Goal: Transaction & Acquisition: Purchase product/service

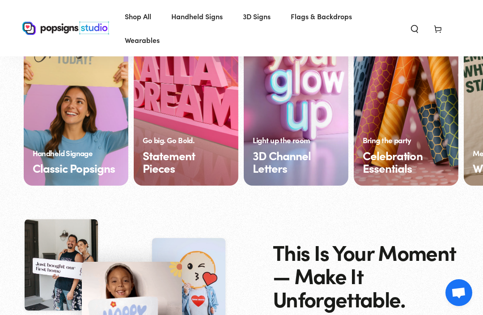
scroll to position [695, 0]
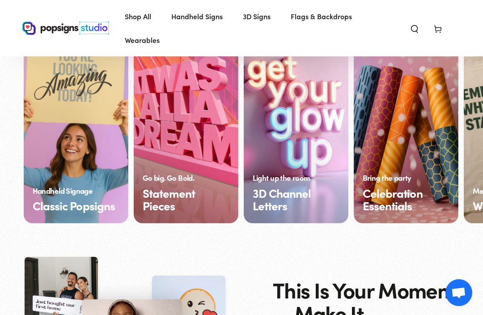
click at [76, 199] on link "Classic Popsigns" at bounding box center [76, 122] width 105 height 201
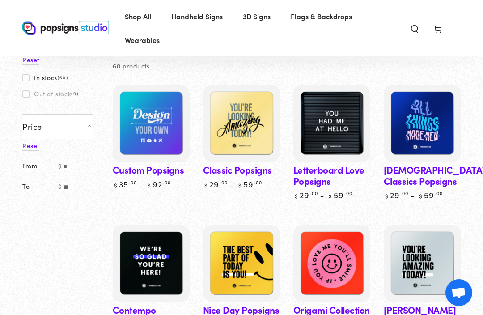
scroll to position [64, 0]
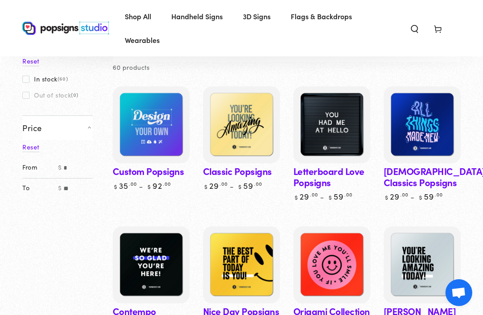
click at [231, 130] on img at bounding box center [241, 124] width 77 height 77
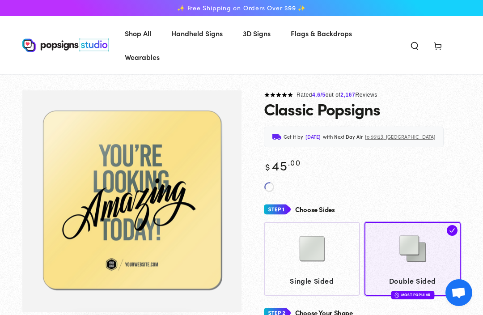
click at [313, 253] on img at bounding box center [312, 248] width 45 height 45
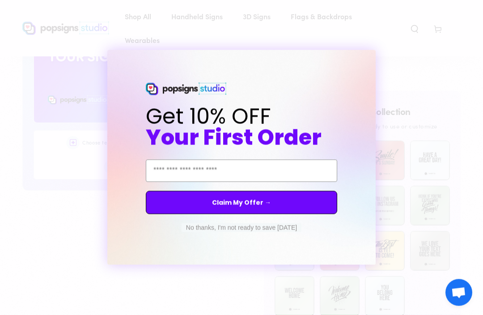
scroll to position [429, 0]
click at [374, 63] on circle "Close dialog" at bounding box center [376, 58] width 8 height 8
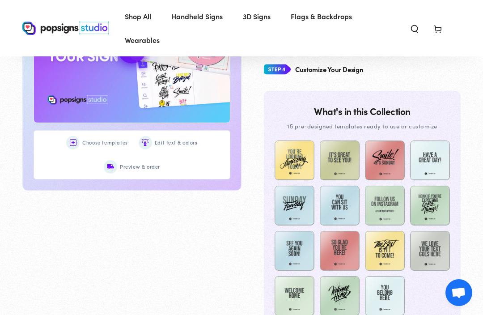
click at [339, 161] on img at bounding box center [340, 160] width 40 height 40
click at [340, 159] on img at bounding box center [340, 160] width 40 height 40
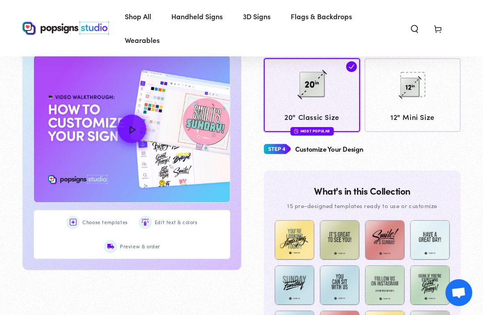
scroll to position [349, 0]
click at [132, 125] on icon "How to Customize Your Design" at bounding box center [132, 130] width 18 height 18
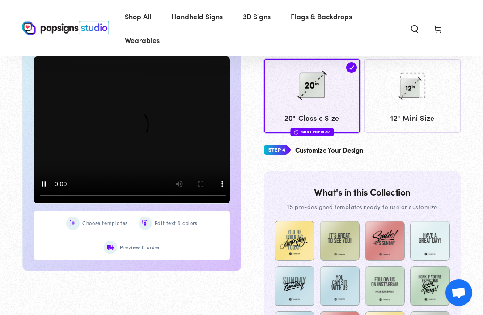
scroll to position [346, 0]
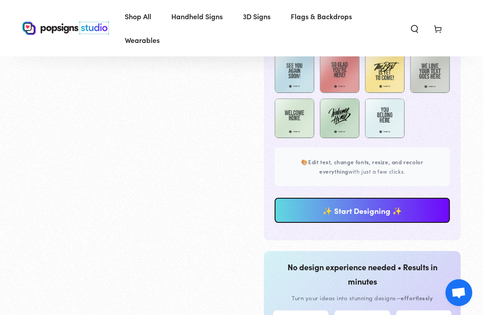
click at [390, 206] on link "✨ Start Designing ✨" at bounding box center [362, 210] width 175 height 25
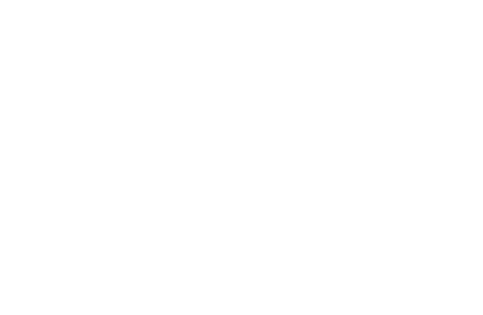
scroll to position [0, 0]
type textarea "An ancient tree with a door leading to a magical world"
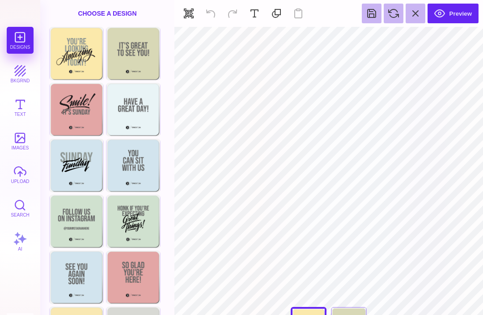
click at [135, 61] on div "Choose Design" at bounding box center [133, 53] width 52 height 51
type input "#666766"
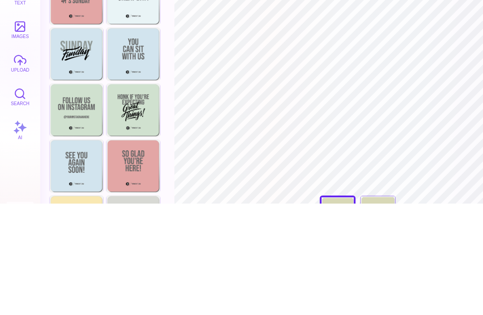
type textarea "**"
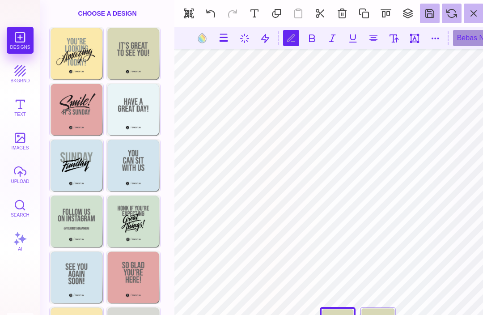
scroll to position [0, 2]
type textarea "**********"
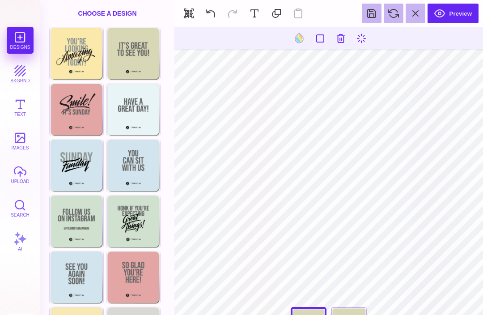
type input "#666766"
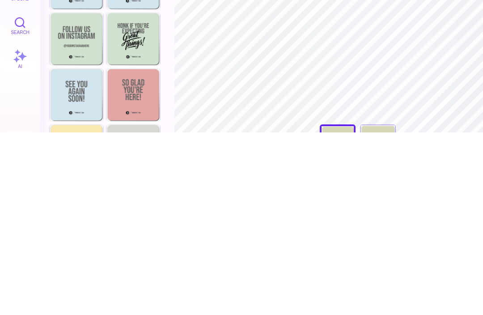
scroll to position [352, 0]
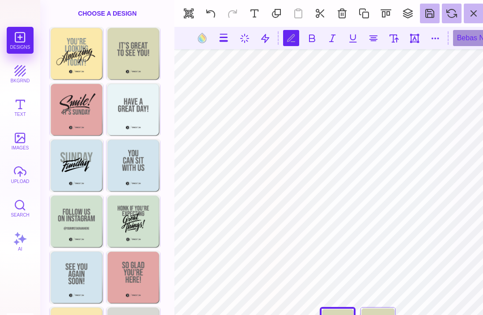
type textarea "****** ******* ***** *******"
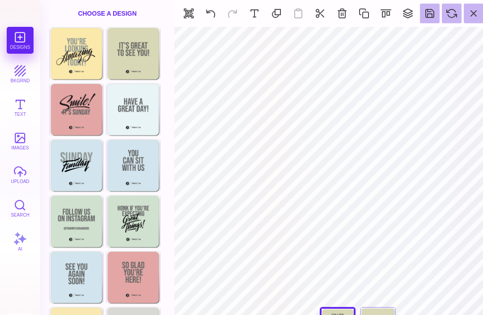
type input "#666766"
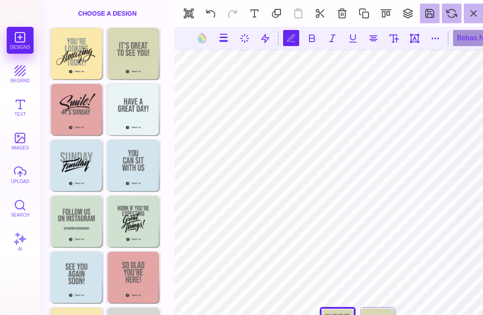
type textarea "**********"
click at [304, 44] on button at bounding box center [312, 38] width 16 height 16
click at [5, 221] on div "Designs bkgrnd Text images upload Search AI" at bounding box center [20, 185] width 40 height 317
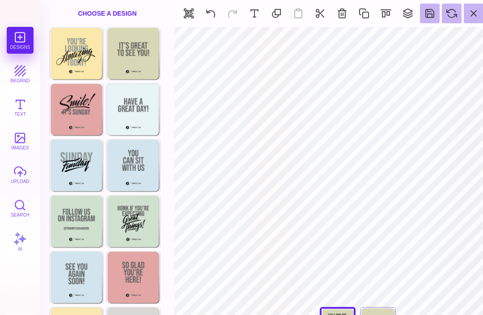
type input "#D8D8B6"
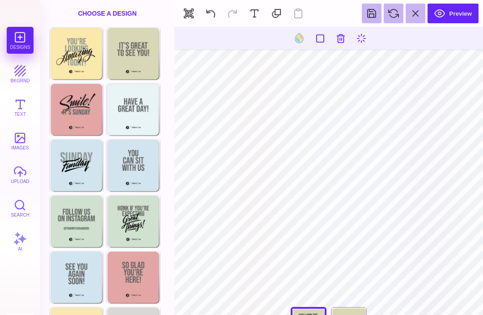
click at [297, 40] on button at bounding box center [299, 38] width 17 height 17
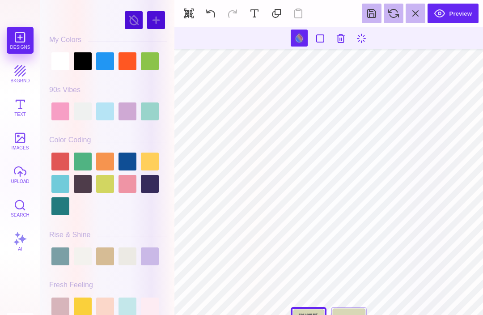
click at [62, 114] on div at bounding box center [60, 111] width 18 height 18
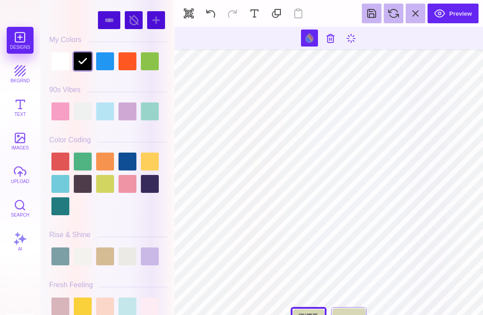
type input "#000000"
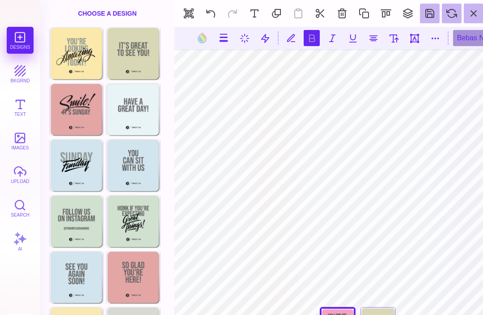
click at [406, 39] on button at bounding box center [414, 38] width 16 height 16
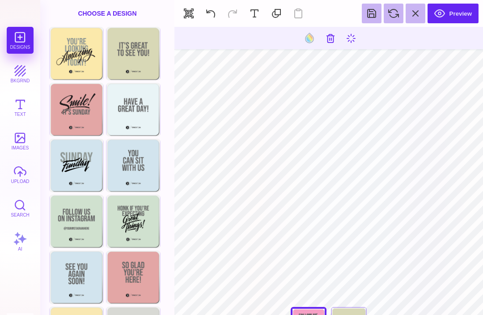
type input "#666766"
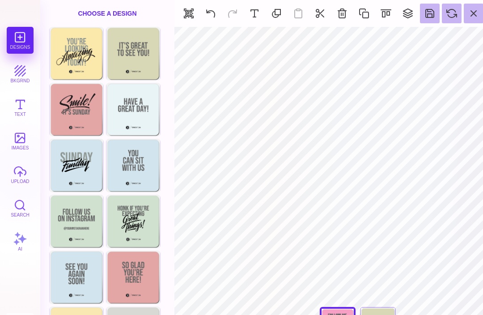
click at [188, 12] on button "button" at bounding box center [189, 14] width 20 height 20
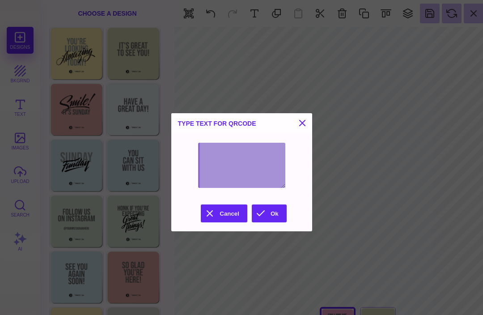
click at [207, 147] on textarea at bounding box center [241, 165] width 87 height 45
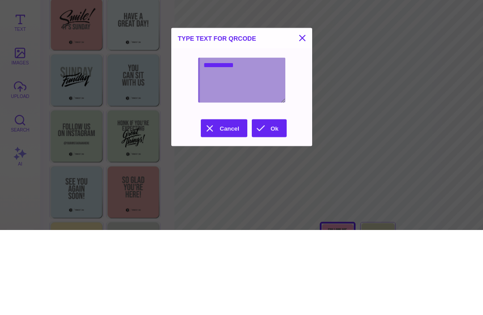
type textarea "**********"
click at [271, 130] on button "Ok" at bounding box center [269, 128] width 35 height 18
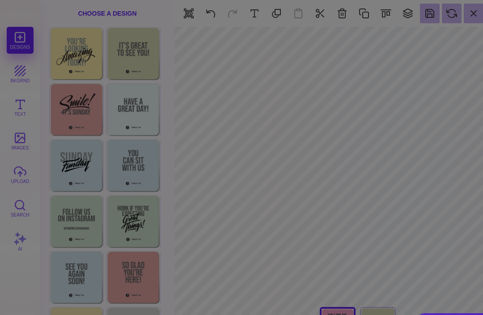
type input "#FFFFFF"
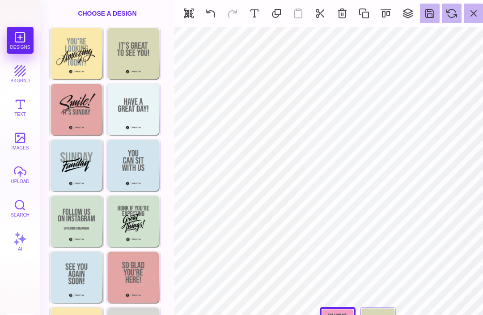
click at [19, 241] on button "AI" at bounding box center [20, 241] width 27 height 27
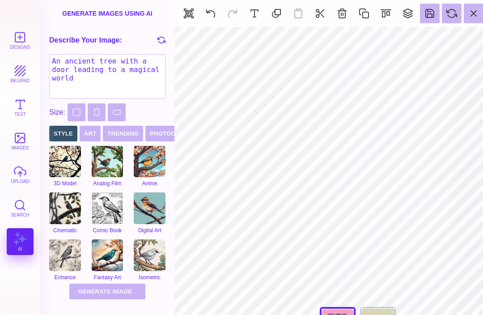
click at [67, 64] on textarea "An ancient tree with a door leading to a magical world" at bounding box center [107, 76] width 116 height 45
click at [140, 72] on textarea "An ancient tree with a door leading to a magical world" at bounding box center [107, 76] width 116 height 45
type textarea "An"
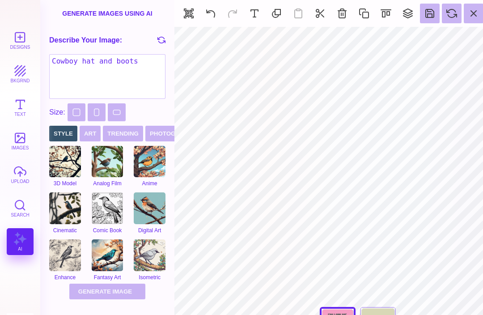
click at [128, 68] on textarea "Cowboy hat and boots" at bounding box center [107, 76] width 116 height 45
click at [120, 67] on textarea "Cowboy hat and boots" at bounding box center [107, 76] width 116 height 45
click at [157, 44] on div "Describe Your Image:" at bounding box center [107, 40] width 116 height 27
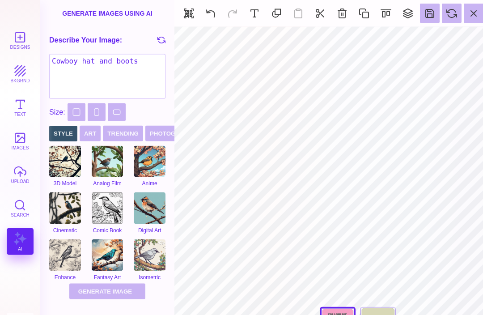
scroll to position [437, 0]
click at [131, 62] on textarea "Cowboy hat and boots" at bounding box center [107, 76] width 116 height 45
click at [161, 36] on div "Describe Your Image:" at bounding box center [107, 40] width 116 height 27
click at [100, 288] on button "Generate Image Generating Image" at bounding box center [107, 291] width 76 height 16
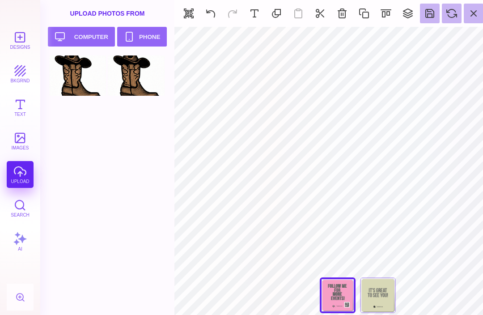
scroll to position [144, 0]
click at [20, 236] on button "AI" at bounding box center [20, 241] width 27 height 27
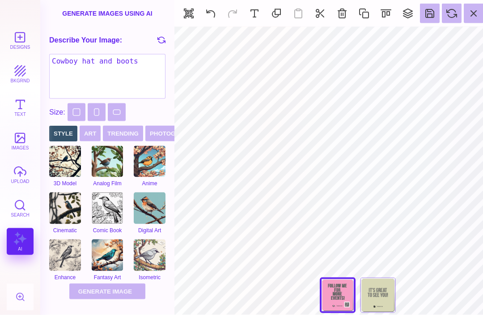
click at [134, 62] on textarea "Cowboy hat and boots" at bounding box center [107, 76] width 116 height 45
click at [54, 59] on textarea "Cowboy hat" at bounding box center [107, 76] width 116 height 45
type textarea "Feminine Cowboy hat"
click at [101, 290] on button "Generate Image Generating Image" at bounding box center [107, 291] width 76 height 16
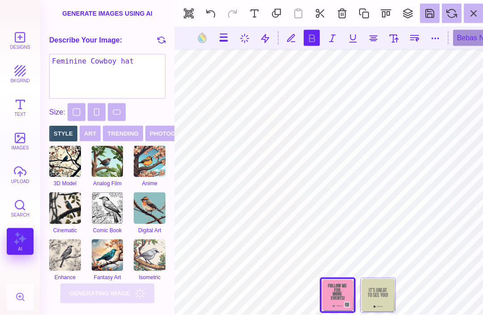
type input "#666766"
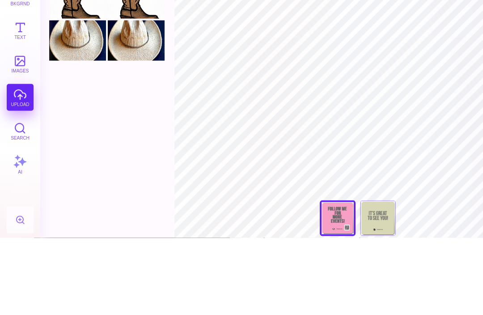
scroll to position [221, 0]
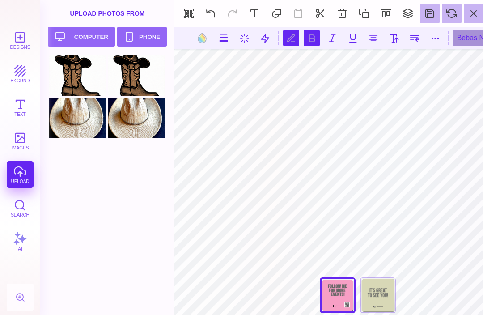
type textarea "**********"
click at [194, 38] on button at bounding box center [202, 38] width 17 height 17
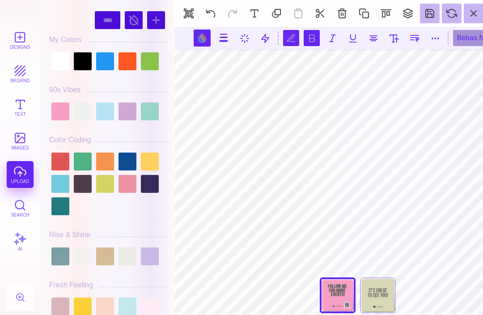
click at [106, 63] on div at bounding box center [105, 61] width 18 height 18
click at [59, 185] on div at bounding box center [60, 184] width 18 height 18
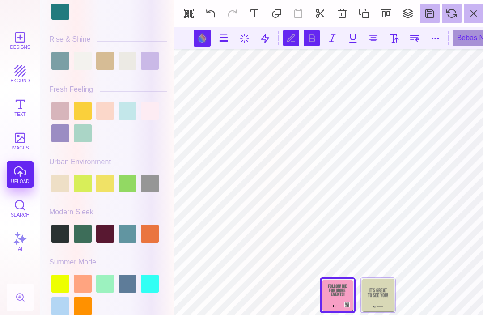
scroll to position [245, 0]
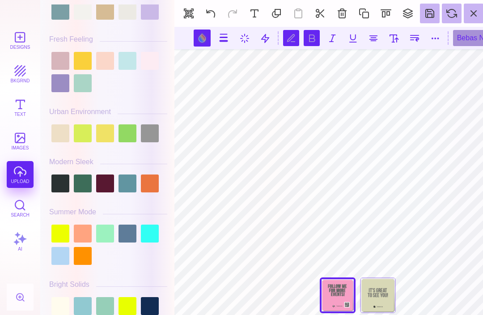
click at [147, 238] on div at bounding box center [150, 233] width 18 height 18
click at [61, 262] on div at bounding box center [60, 256] width 18 height 18
click at [104, 242] on div at bounding box center [105, 233] width 18 height 18
click at [61, 190] on div at bounding box center [60, 183] width 18 height 18
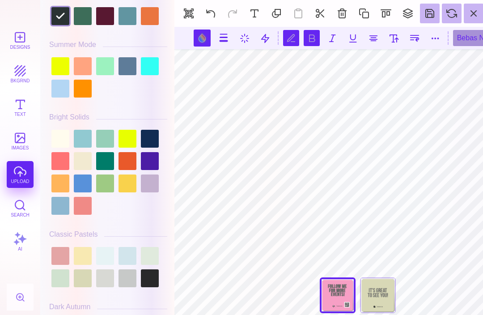
scroll to position [414, 0]
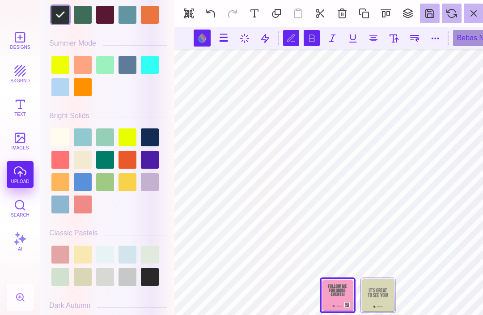
click at [83, 187] on div at bounding box center [83, 182] width 18 height 18
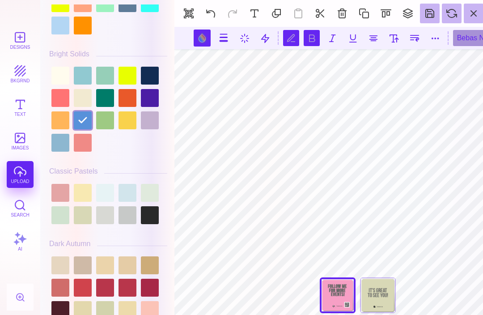
scroll to position [481, 0]
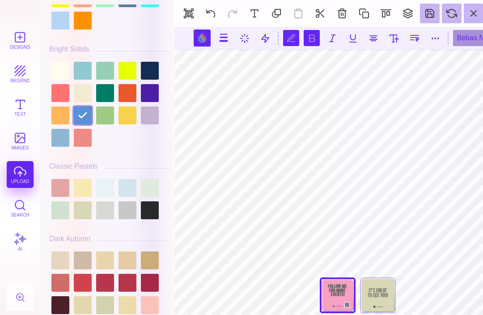
click at [59, 145] on div at bounding box center [60, 138] width 18 height 18
type input "#8DB7D0"
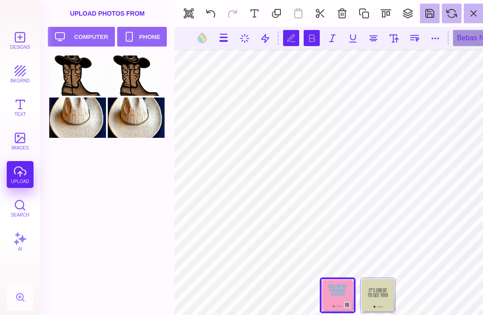
scroll to position [221, 0]
click at [194, 38] on button at bounding box center [202, 38] width 17 height 17
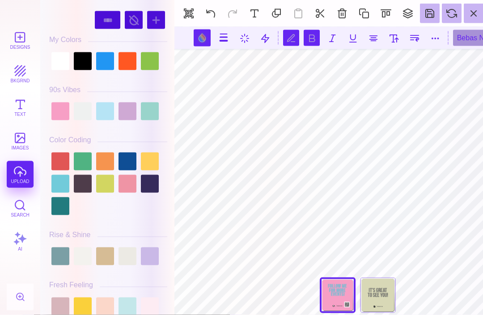
click at [108, 113] on div at bounding box center [105, 111] width 18 height 18
type input "#B6E4F5"
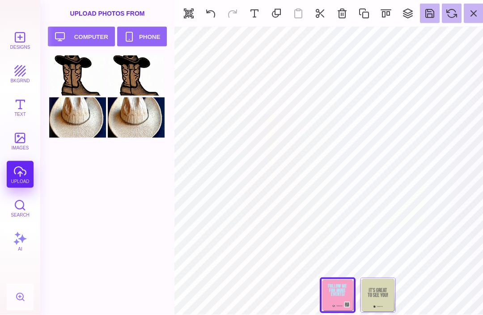
scroll to position [221, 0]
click at [21, 203] on button "Search" at bounding box center [20, 207] width 27 height 27
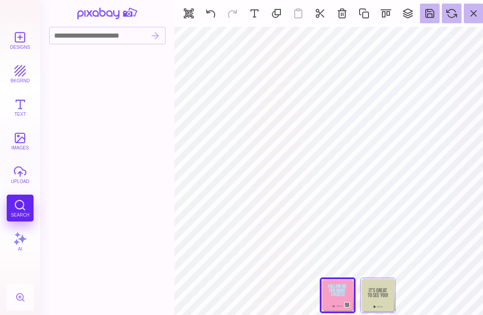
click at [75, 38] on input at bounding box center [99, 35] width 98 height 17
click at [158, 33] on button at bounding box center [155, 36] width 15 height 16
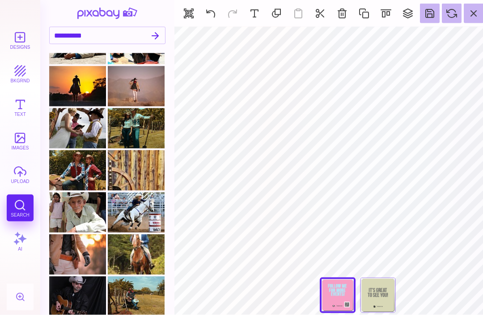
scroll to position [0, 0]
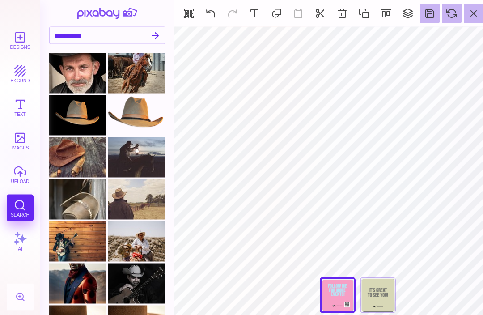
click at [58, 35] on input "**********" at bounding box center [99, 35] width 98 height 17
type input "**********"
click at [161, 40] on button at bounding box center [155, 36] width 15 height 16
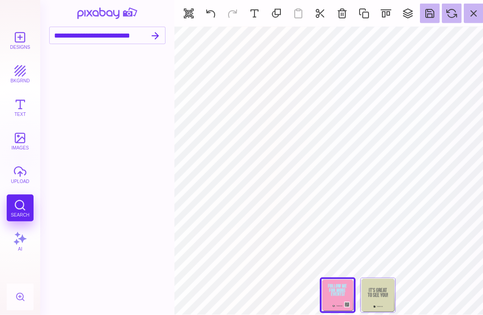
scroll to position [221, 0]
click at [21, 139] on button "images" at bounding box center [20, 140] width 27 height 27
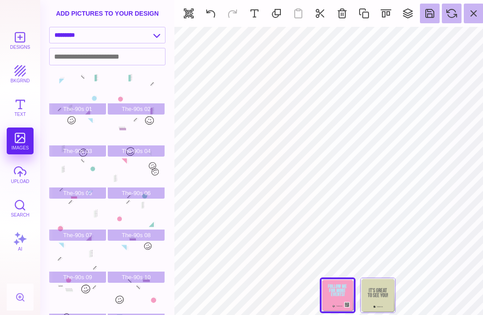
click at [91, 35] on select "**********" at bounding box center [107, 35] width 115 height 16
select select "**********"
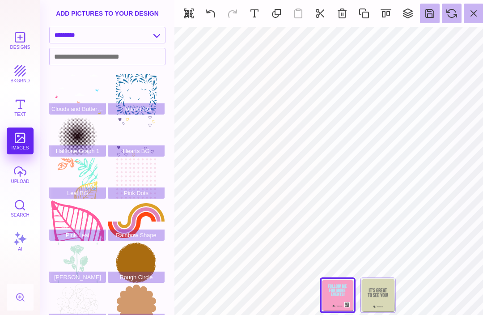
click at [62, 53] on input at bounding box center [107, 56] width 115 height 17
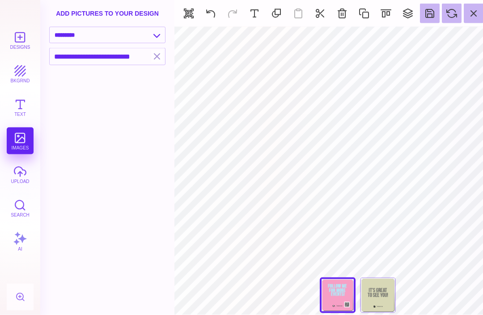
type input "**********"
click at [95, 58] on input "**********" at bounding box center [100, 56] width 101 height 17
click at [144, 56] on input "**********" at bounding box center [100, 56] width 101 height 17
click at [142, 58] on input "**********" at bounding box center [100, 56] width 101 height 17
click at [21, 206] on button "Search" at bounding box center [20, 207] width 27 height 27
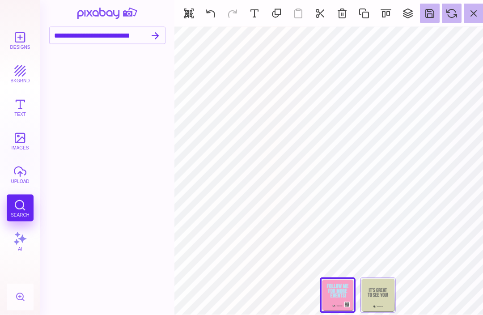
click at [157, 38] on button at bounding box center [155, 36] width 15 height 16
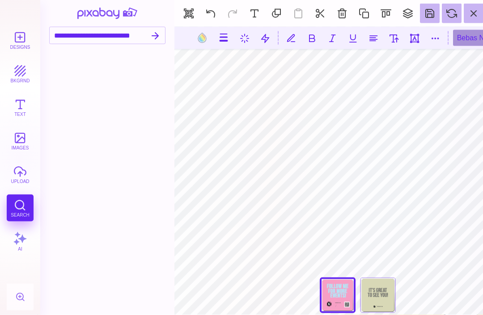
scroll to position [221, 0]
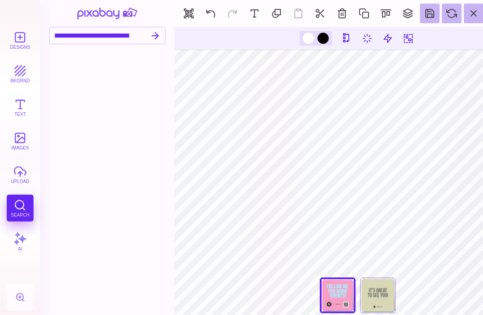
click at [111, 247] on div at bounding box center [110, 184] width 122 height 262
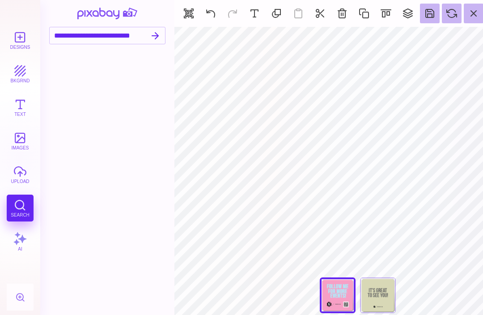
click at [22, 71] on button "bkgrnd" at bounding box center [20, 73] width 27 height 27
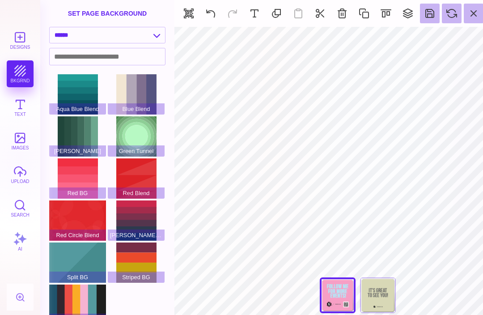
scroll to position [0, 0]
click at [133, 133] on div "Green Tunnel" at bounding box center [136, 136] width 57 height 40
click at [210, 14] on button at bounding box center [211, 14] width 20 height 20
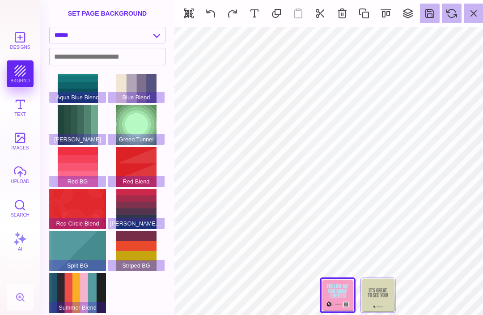
scroll to position [14, 0]
click at [76, 249] on div "Split BG" at bounding box center [77, 251] width 57 height 40
type input "#FFFFFF"
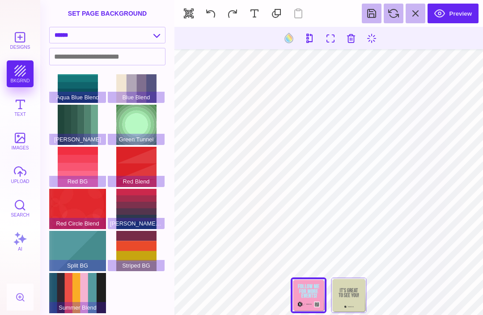
click at [288, 38] on button at bounding box center [288, 38] width 17 height 17
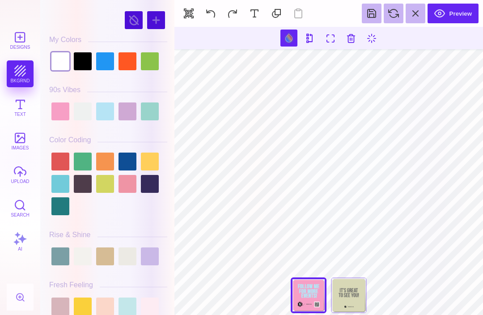
click at [57, 111] on div at bounding box center [60, 111] width 18 height 18
type input "#F79FC5"
click at [203, 290] on section "**** Back" at bounding box center [328, 297] width 309 height 16
click at [16, 109] on button "Text" at bounding box center [20, 107] width 27 height 27
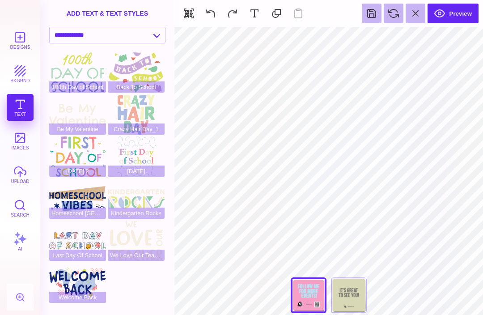
click at [76, 202] on div "Homeschool Vibes" at bounding box center [77, 198] width 57 height 40
type input "#D9B792"
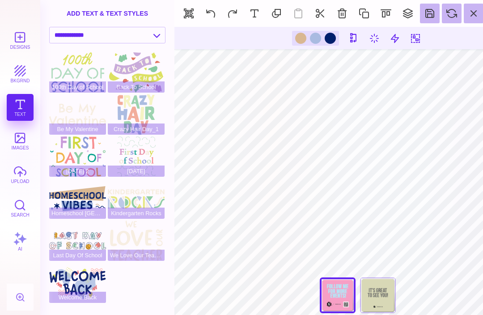
click at [207, 11] on button at bounding box center [211, 14] width 20 height 20
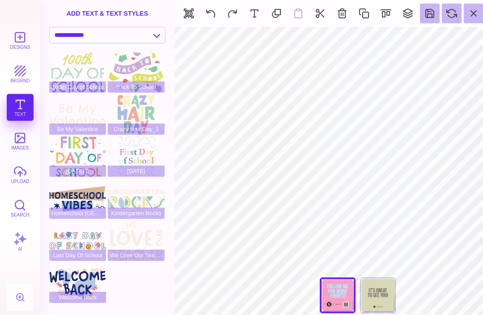
click at [21, 142] on button "images" at bounding box center [20, 140] width 27 height 27
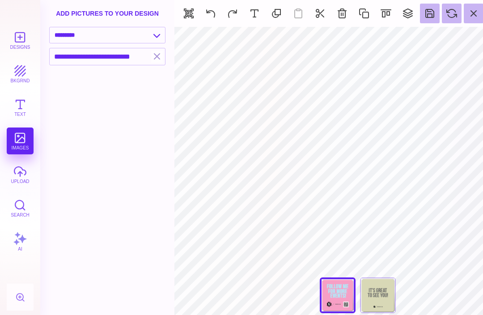
click at [162, 58] on button "button" at bounding box center [157, 57] width 12 height 12
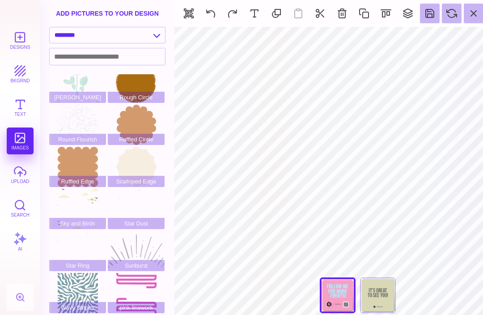
scroll to position [182, 0]
click at [78, 160] on div "Ruffled Edge" at bounding box center [77, 167] width 57 height 40
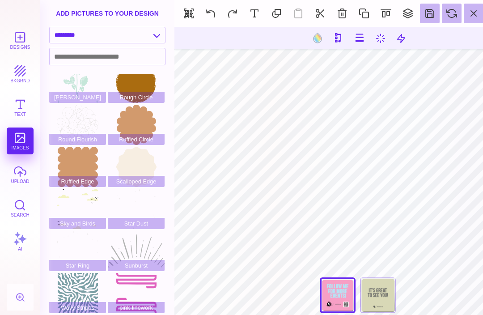
click at [211, 14] on button at bounding box center [211, 14] width 20 height 20
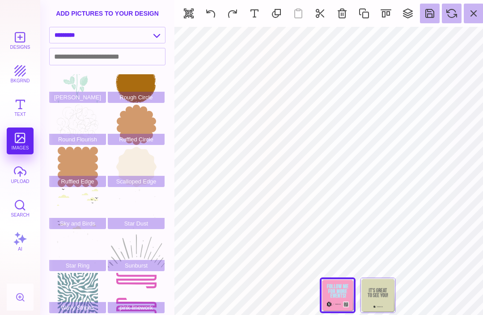
type input "#B6E4F5"
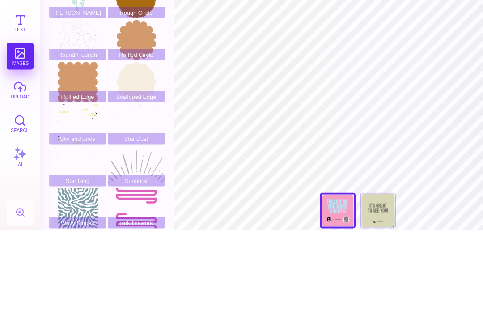
scroll to position [1, 0]
type textarea "**********"
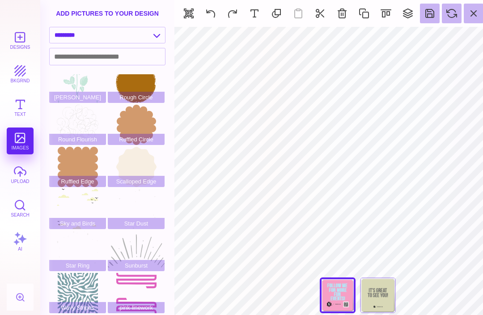
click at [23, 38] on button "Designs" at bounding box center [20, 40] width 27 height 27
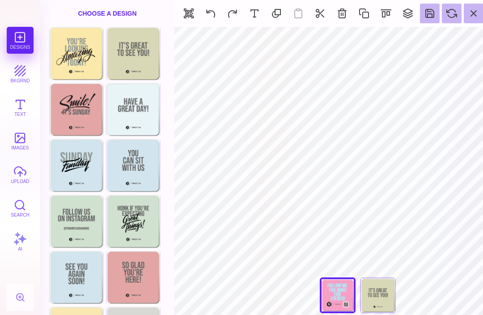
scroll to position [182, 0]
click at [429, 15] on button at bounding box center [430, 14] width 20 height 20
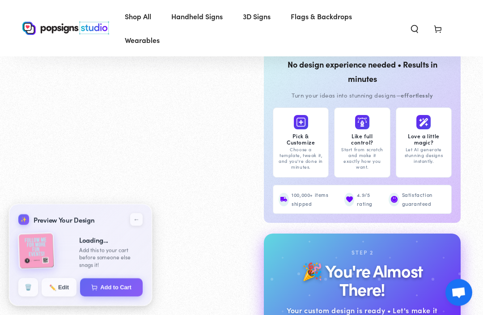
scroll to position [856, 0]
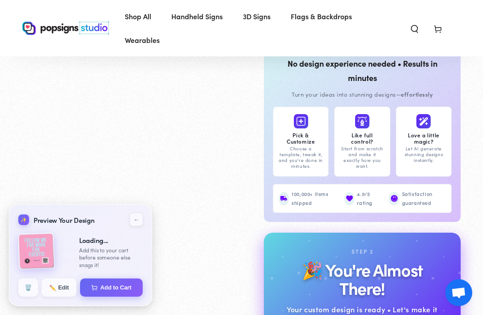
click at [59, 240] on div "✨ Preview Your Design ↙ ← Side 1 Side 2 Design saved! Click to view full size d…" at bounding box center [80, 255] width 143 height 102
click at [104, 296] on button "Add to Cart" at bounding box center [111, 287] width 63 height 18
select select "**********"
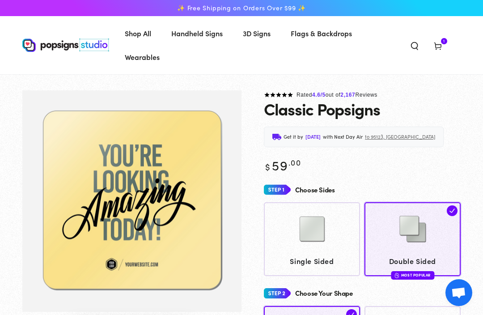
click at [440, 48] on icon at bounding box center [437, 45] width 9 height 9
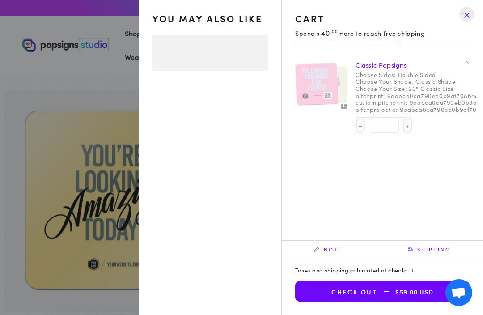
select select "**********"
